Goal: Navigation & Orientation: Find specific page/section

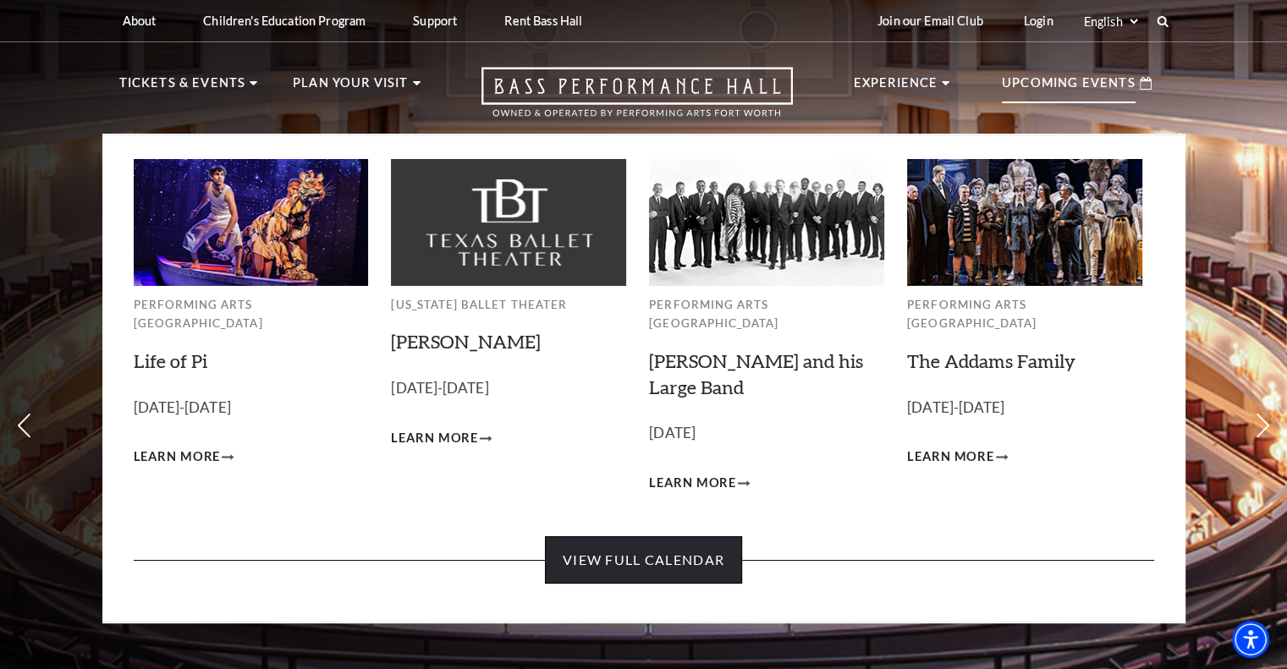
click at [709, 537] on link "View Full Calendar" at bounding box center [643, 560] width 197 height 47
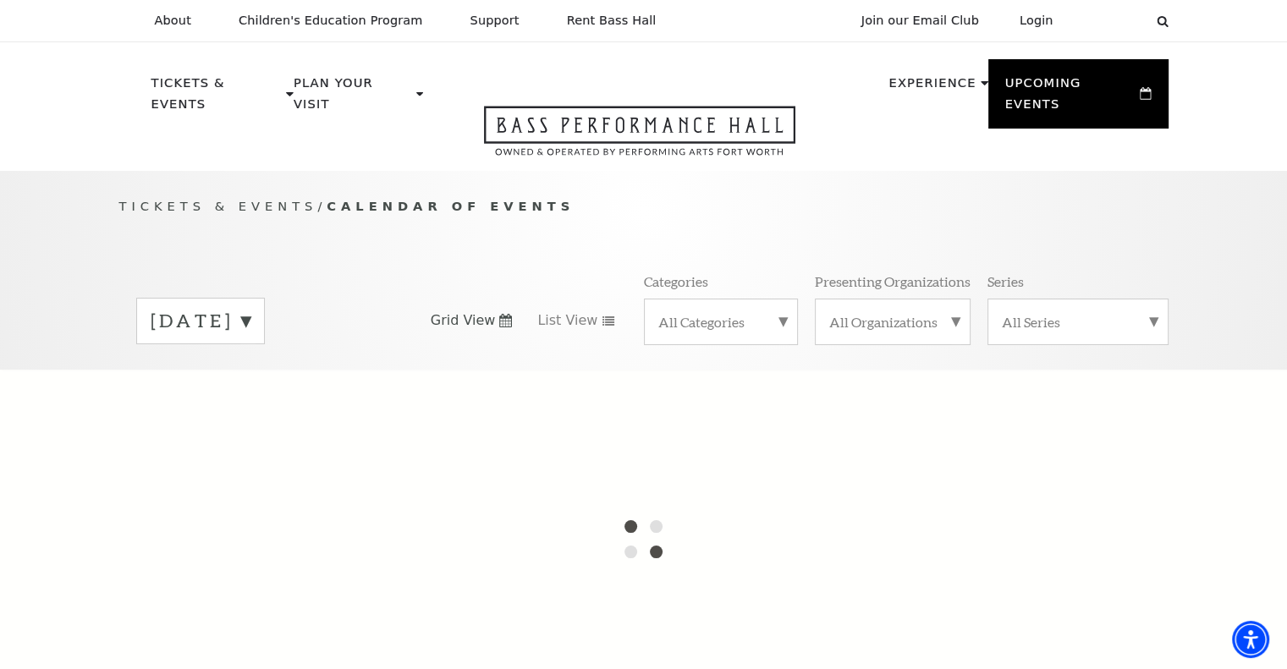
click at [251, 308] on label "[DATE]" at bounding box center [201, 321] width 100 height 26
click at [314, 482] on div at bounding box center [643, 539] width 1287 height 339
click at [829, 424] on div at bounding box center [643, 539] width 1287 height 339
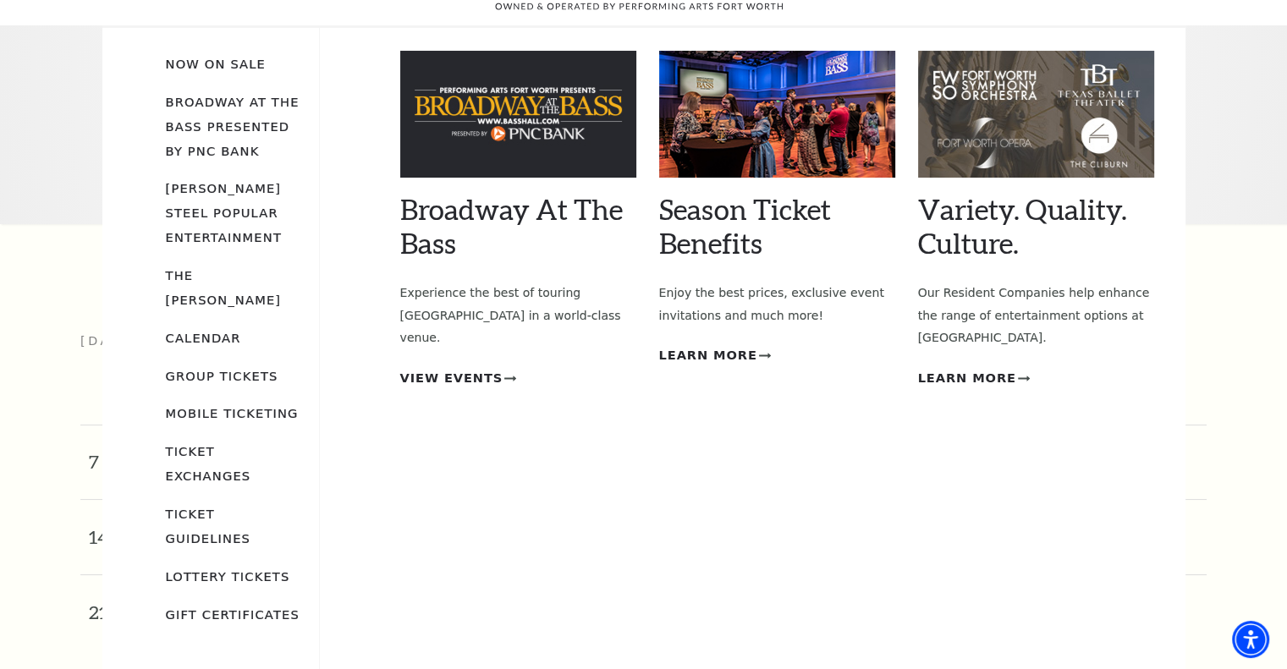
scroll to position [149, 0]
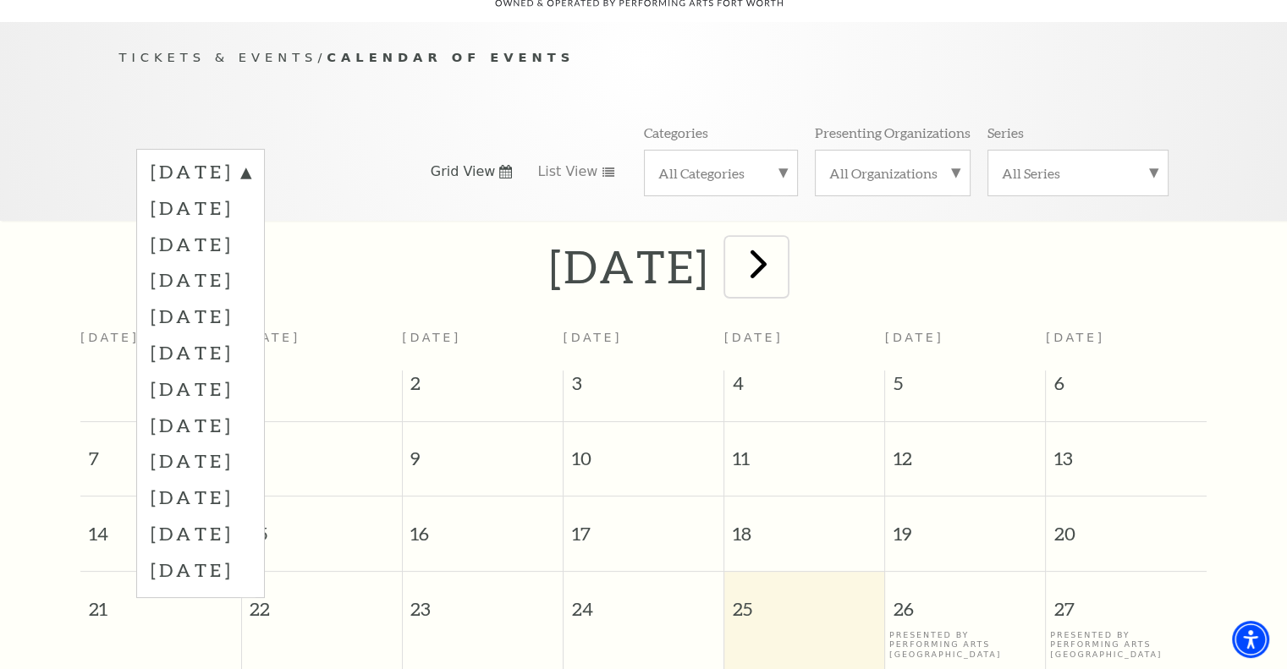
click at [783, 251] on span "next" at bounding box center [759, 264] width 48 height 48
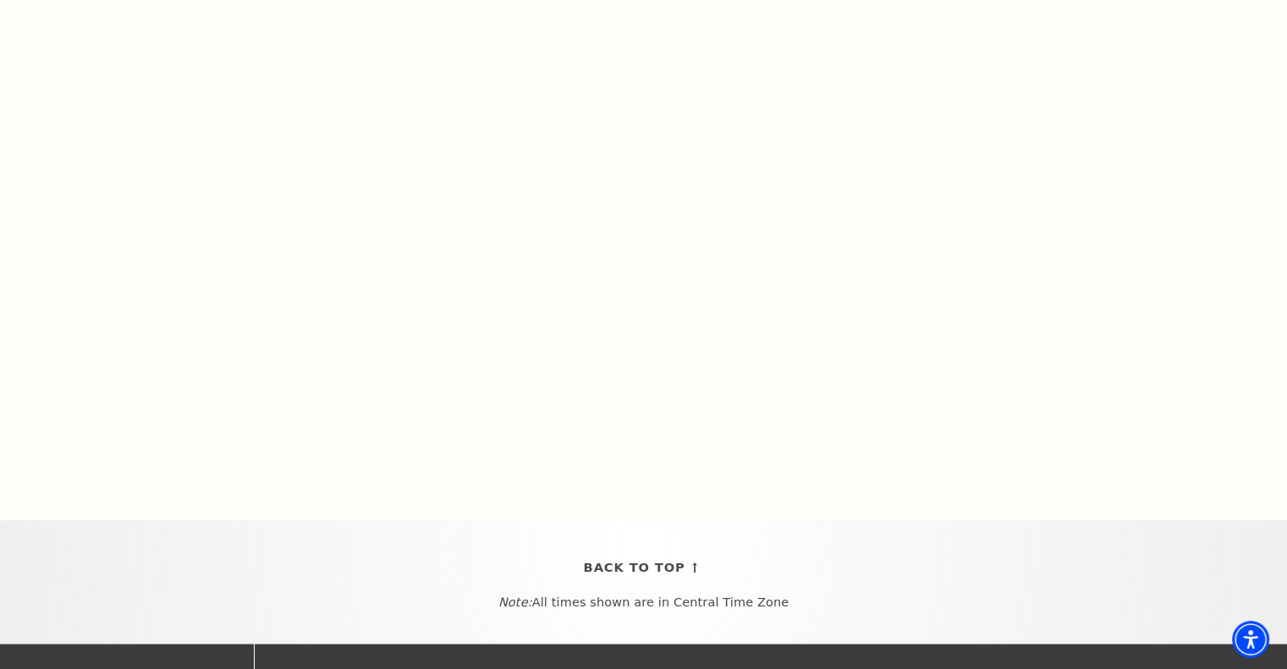
scroll to position [0, 0]
